Goal: Find specific page/section: Find specific page/section

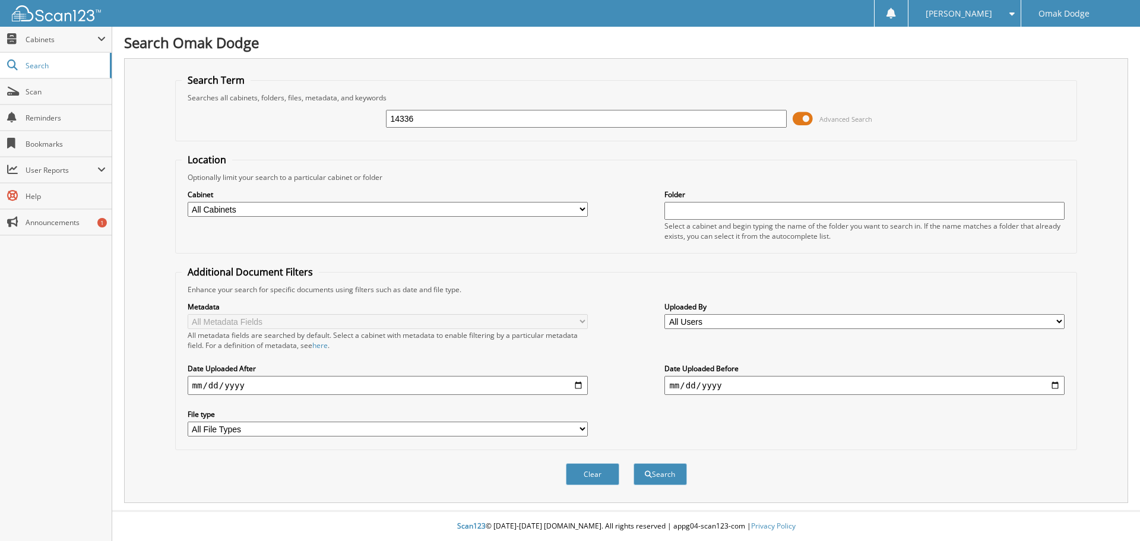
type input "14336"
click at [633, 463] on button "Search" at bounding box center [659, 474] width 53 height 22
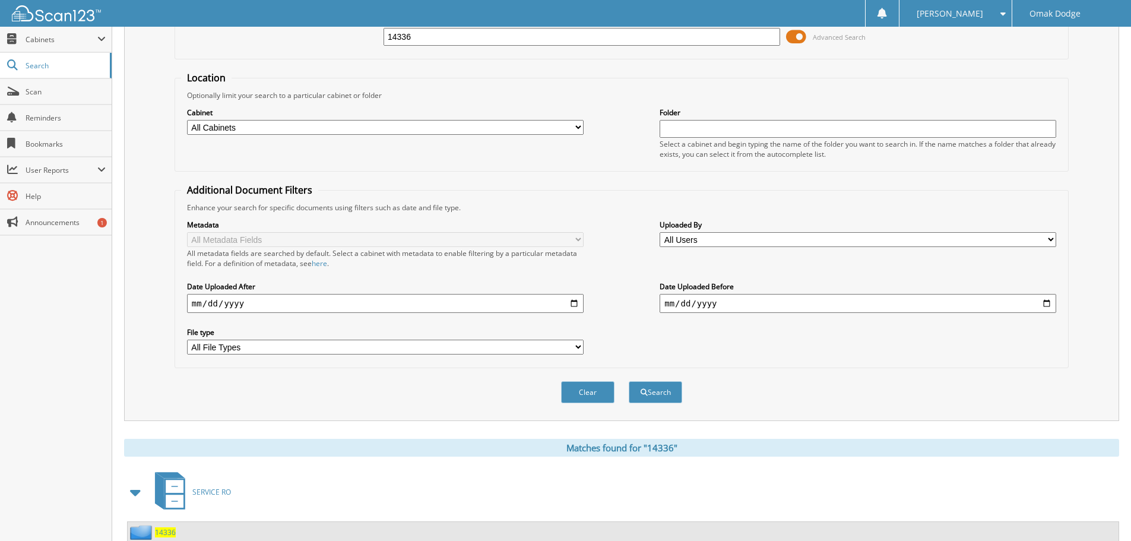
scroll to position [169, 0]
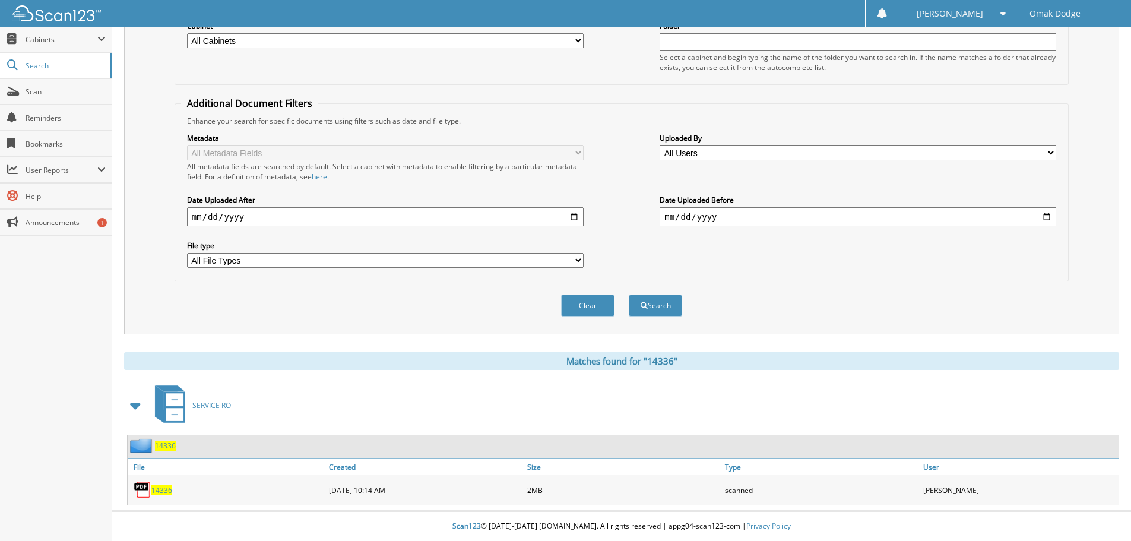
click at [165, 490] on span "14336" at bounding box center [161, 490] width 21 height 10
